Goal: Check status

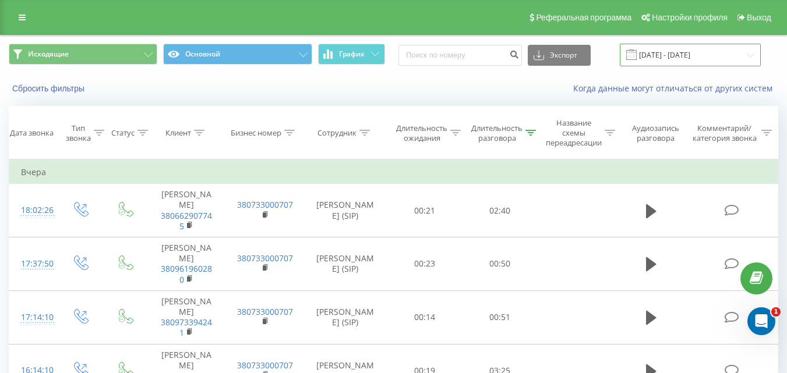
click at [697, 57] on input "[DATE] - [DATE]" at bounding box center [690, 55] width 141 height 23
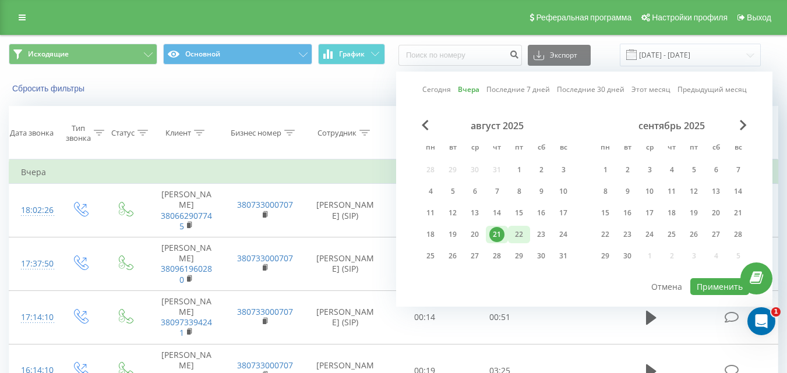
click at [511, 236] on div "22" at bounding box center [518, 234] width 15 height 15
click at [718, 292] on button "Применить" at bounding box center [719, 286] width 59 height 17
type input "[DATE] - [DATE]"
